Goal: Task Accomplishment & Management: Use online tool/utility

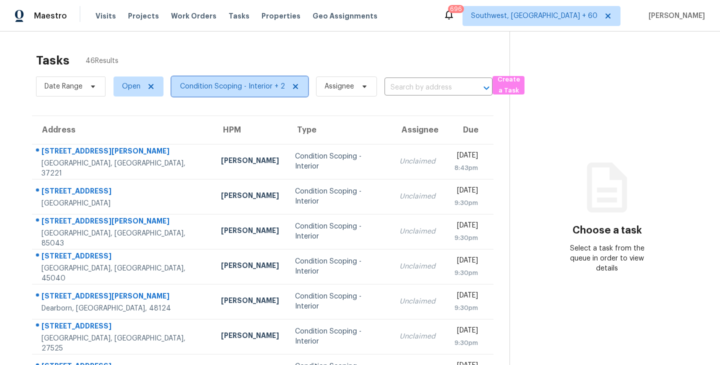
click at [225, 87] on span "Condition Scoping - Interior + 2" at bounding box center [232, 86] width 105 height 10
click at [541, 177] on section "Choose a task Select a task from the queue in order to view details" at bounding box center [606, 275] width 194 height 489
click at [257, 90] on span "Condition Scoping - Interior + 2" at bounding box center [232, 86] width 105 height 10
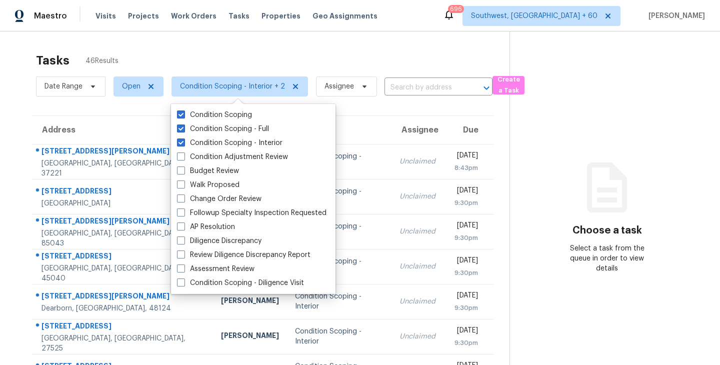
click at [529, 136] on section "Choose a task Select a task from the queue in order to view details" at bounding box center [606, 275] width 194 height 489
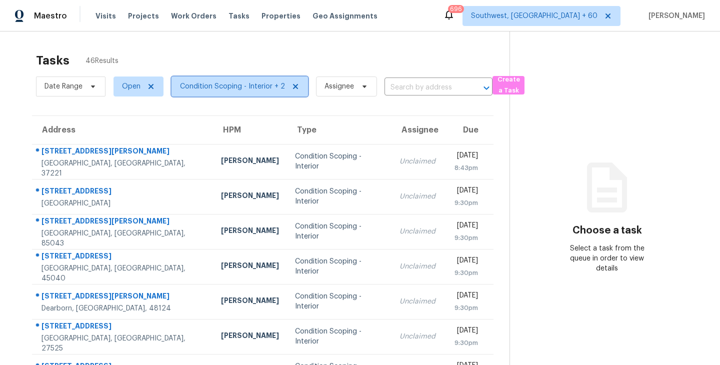
click at [263, 85] on span "Condition Scoping - Interior + 2" at bounding box center [232, 86] width 105 height 10
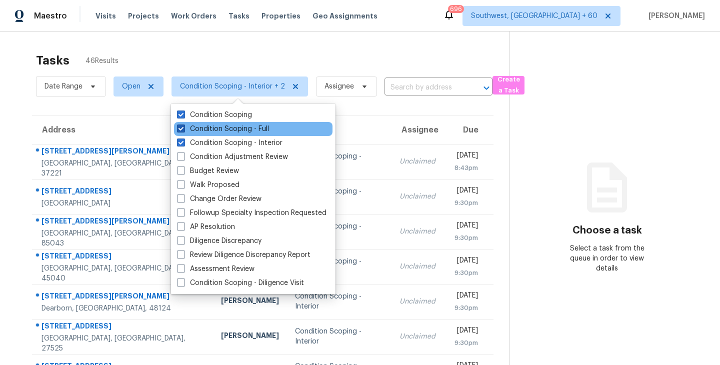
click at [233, 129] on label "Condition Scoping - Full" at bounding box center [223, 129] width 92 height 10
click at [183, 129] on input "Condition Scoping - Full" at bounding box center [180, 127] width 6 height 6
checkbox input "false"
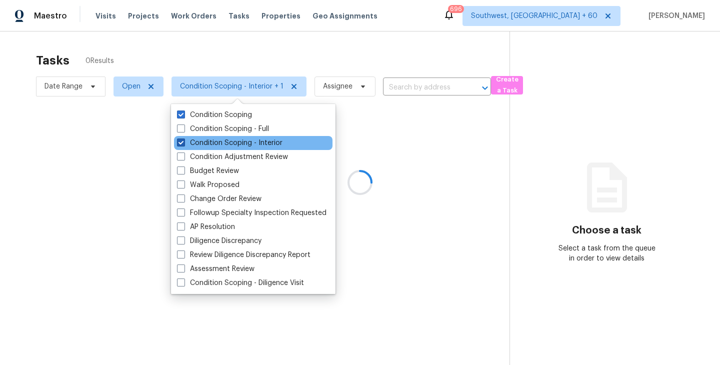
click at [233, 139] on label "Condition Scoping - Interior" at bounding box center [229, 143] width 105 height 10
click at [183, 139] on input "Condition Scoping - Interior" at bounding box center [180, 141] width 6 height 6
checkbox input "false"
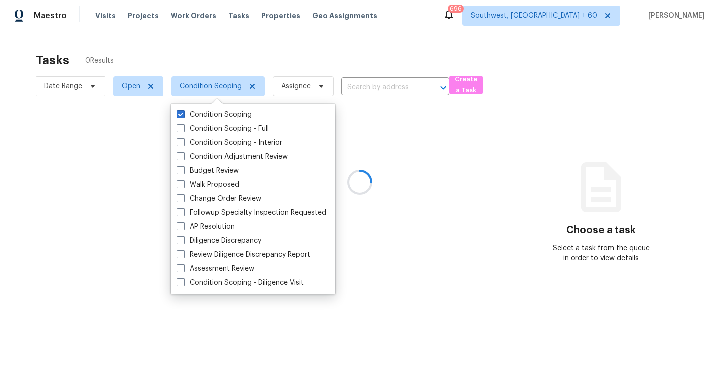
click at [322, 61] on div at bounding box center [360, 182] width 720 height 365
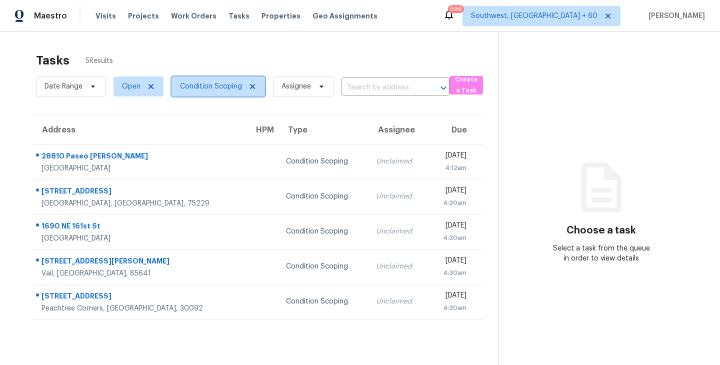
click at [231, 83] on span "Condition Scoping" at bounding box center [211, 86] width 62 height 10
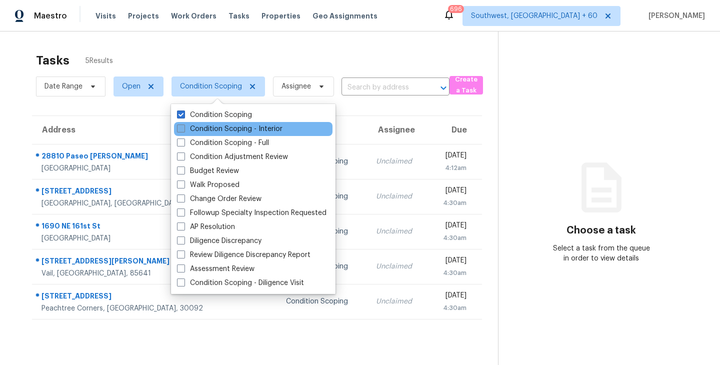
click at [236, 128] on label "Condition Scoping - Interior" at bounding box center [229, 129] width 105 height 10
click at [183, 128] on input "Condition Scoping - Interior" at bounding box center [180, 127] width 6 height 6
checkbox input "true"
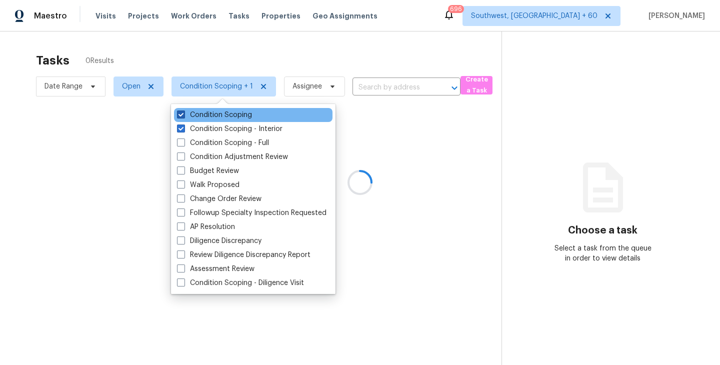
click at [244, 112] on label "Condition Scoping" at bounding box center [214, 115] width 75 height 10
click at [183, 112] on input "Condition Scoping" at bounding box center [180, 113] width 6 height 6
checkbox input "false"
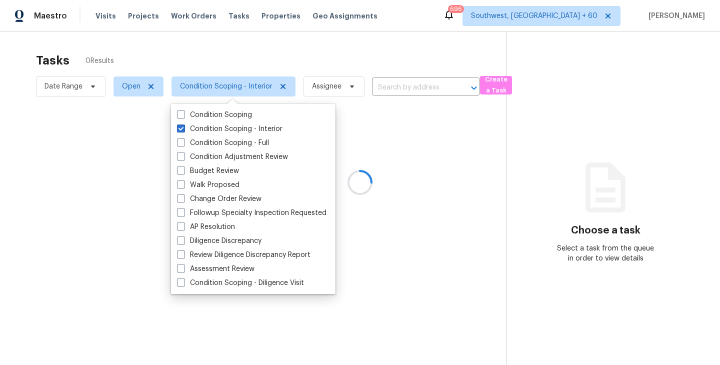
click at [455, 151] on div at bounding box center [360, 182] width 720 height 365
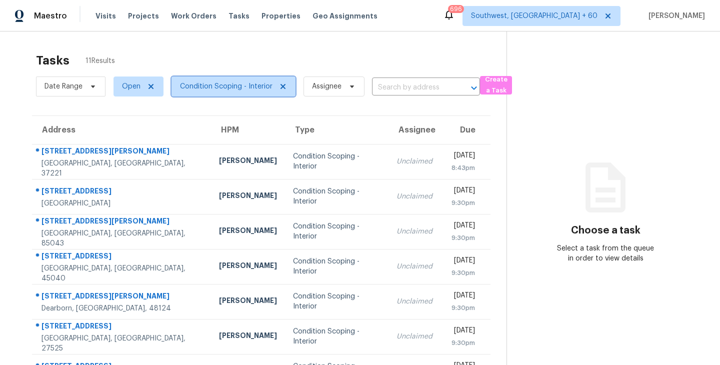
click at [225, 86] on span "Condition Scoping - Interior" at bounding box center [226, 86] width 92 height 10
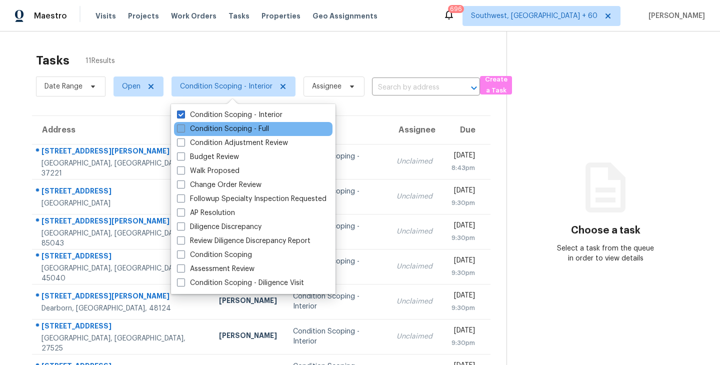
click at [233, 132] on label "Condition Scoping - Full" at bounding box center [223, 129] width 92 height 10
click at [183, 130] on input "Condition Scoping - Full" at bounding box center [180, 127] width 6 height 6
checkbox input "true"
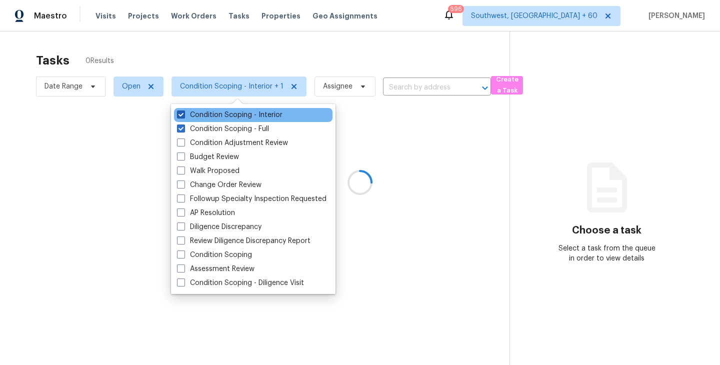
click at [249, 112] on label "Condition Scoping - Interior" at bounding box center [229, 115] width 105 height 10
click at [183, 112] on input "Condition Scoping - Interior" at bounding box center [180, 113] width 6 height 6
checkbox input "false"
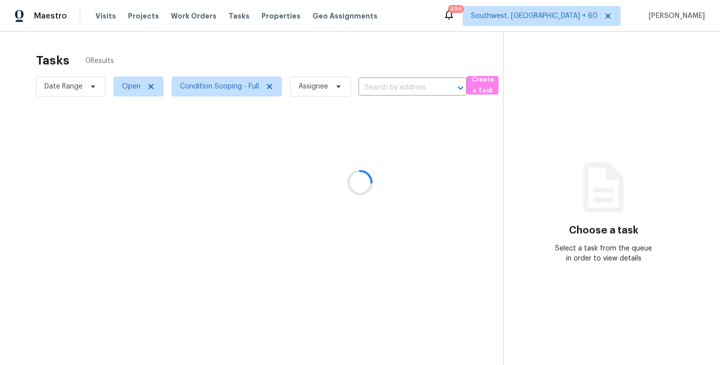
click at [358, 112] on div at bounding box center [360, 182] width 720 height 365
